Goal: Task Accomplishment & Management: Manage account settings

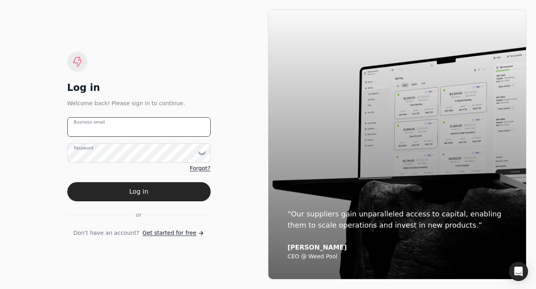
click at [141, 128] on email "Business email" at bounding box center [138, 127] width 143 height 20
type email "[EMAIL_ADDRESS][DOMAIN_NAME]"
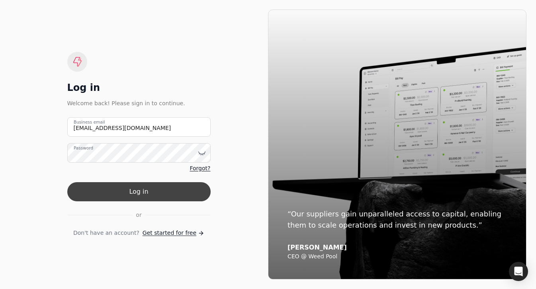
click at [177, 196] on button "Log in" at bounding box center [138, 191] width 143 height 19
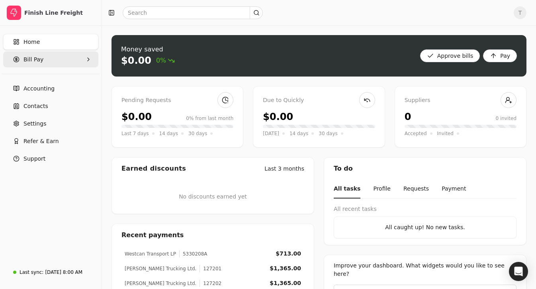
click at [56, 61] on Pay "Bill Pay" at bounding box center [50, 59] width 95 height 16
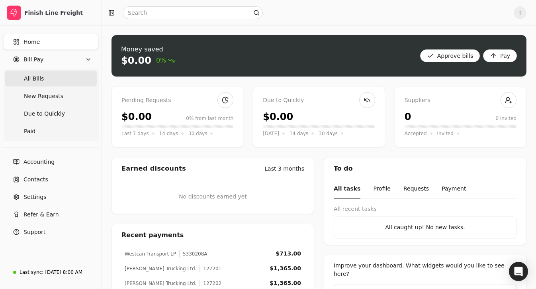
click at [53, 77] on Bills "All Bills" at bounding box center [51, 78] width 92 height 16
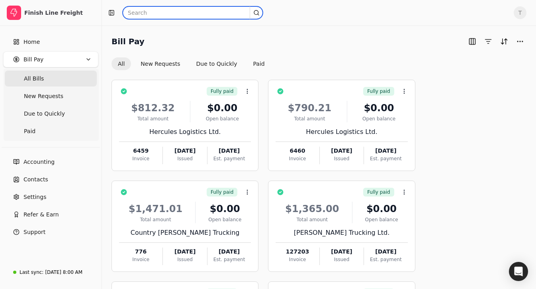
click at [194, 14] on input "text" at bounding box center [193, 12] width 140 height 13
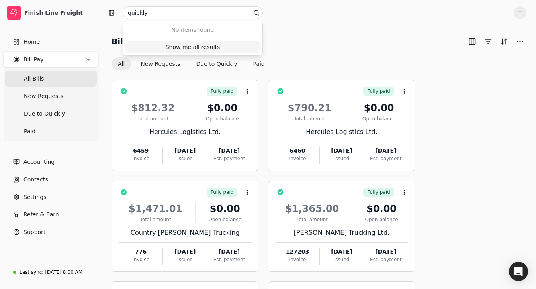
click at [192, 49] on div "Show me all results" at bounding box center [193, 47] width 55 height 8
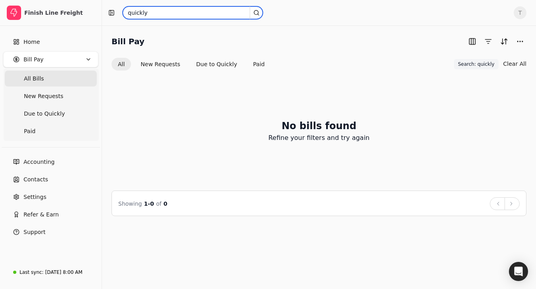
click at [221, 14] on input "quickly" at bounding box center [193, 12] width 140 height 13
type input "q"
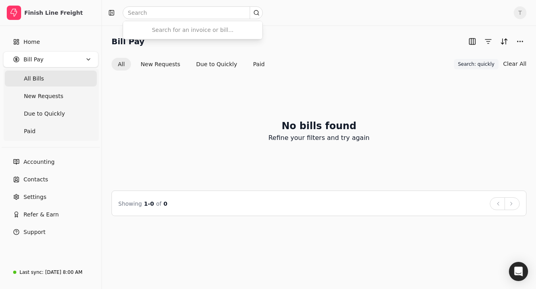
click at [71, 76] on Bills "All Bills" at bounding box center [51, 78] width 92 height 16
click at [476, 62] on span "Search: quickly" at bounding box center [476, 64] width 37 height 7
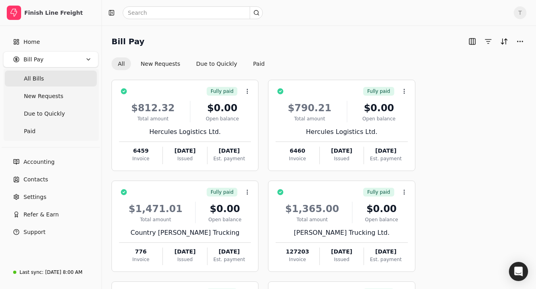
click at [76, 83] on Bills "All Bills" at bounding box center [51, 78] width 92 height 16
click at [519, 15] on span "T" at bounding box center [520, 12] width 13 height 13
click at [478, 55] on link "Sign Out" at bounding box center [482, 59] width 86 height 13
